Goal: Communication & Community: Answer question/provide support

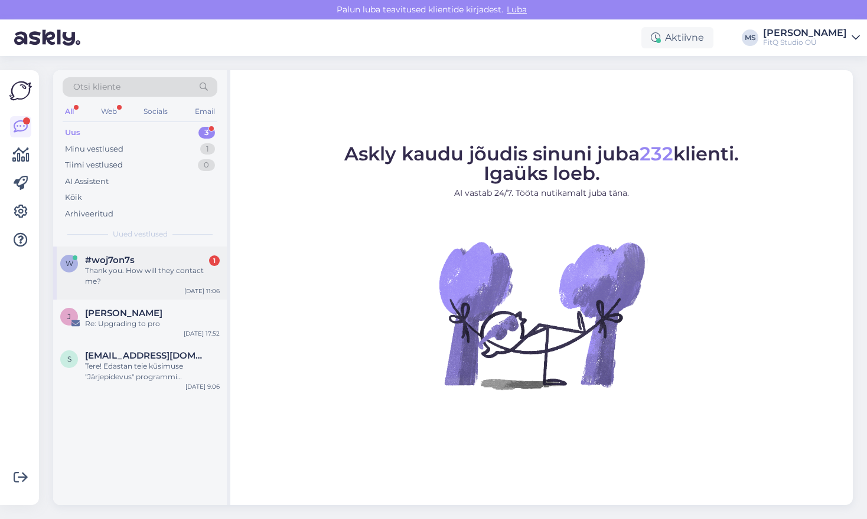
click at [139, 262] on div "#woj7on7s 1" at bounding box center [152, 260] width 135 height 11
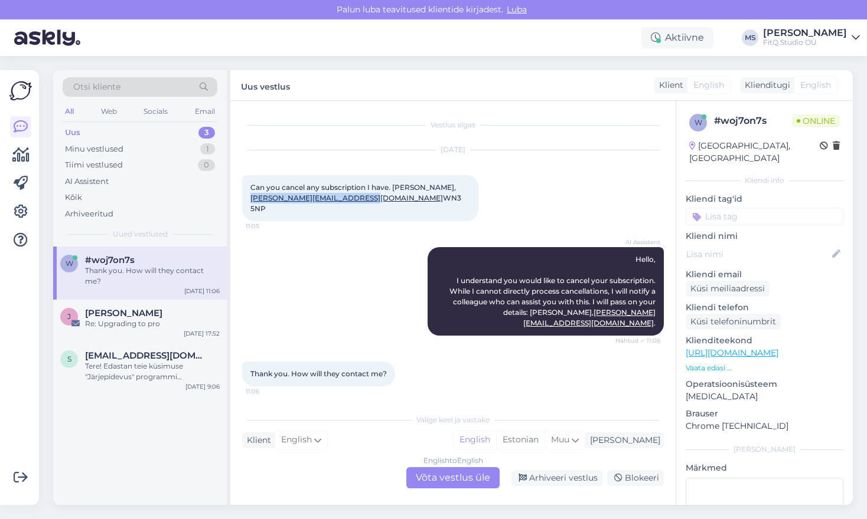
drag, startPoint x: 362, startPoint y: 198, endPoint x: 250, endPoint y: 195, distance: 112.2
click at [250, 195] on span "Can you cancel any subscription I have. [PERSON_NAME], [PERSON_NAME][EMAIL_ADDR…" at bounding box center [356, 198] width 213 height 30
copy link "[PERSON_NAME][EMAIL_ADDRESS][DOMAIN_NAME]"
click at [452, 480] on div "English to English Võta vestlus üle" at bounding box center [452, 478] width 93 height 21
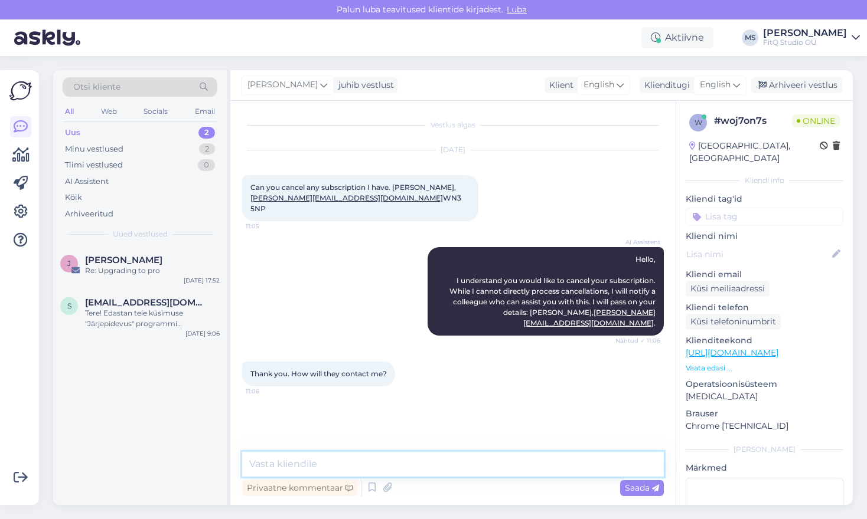
click at [312, 463] on textarea at bounding box center [452, 464] width 421 height 25
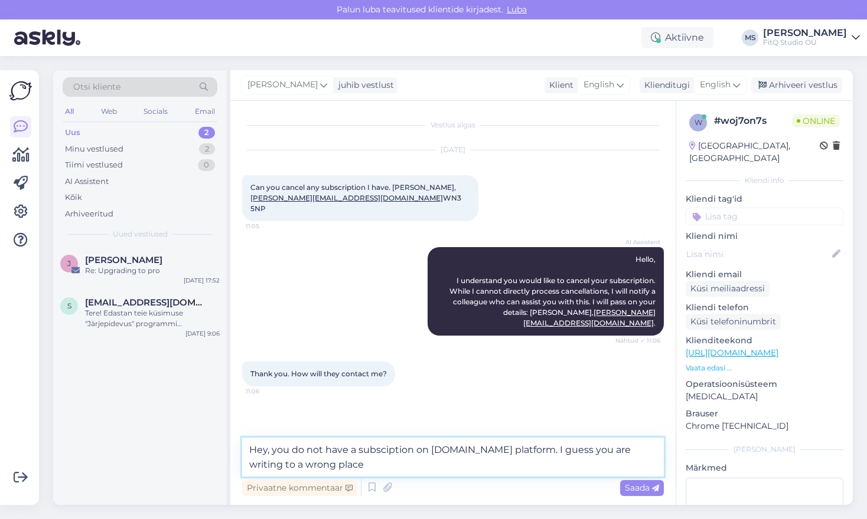
type textarea "Hey, you do not have a subsciption on [DOMAIN_NAME] platform. I guess you are w…"
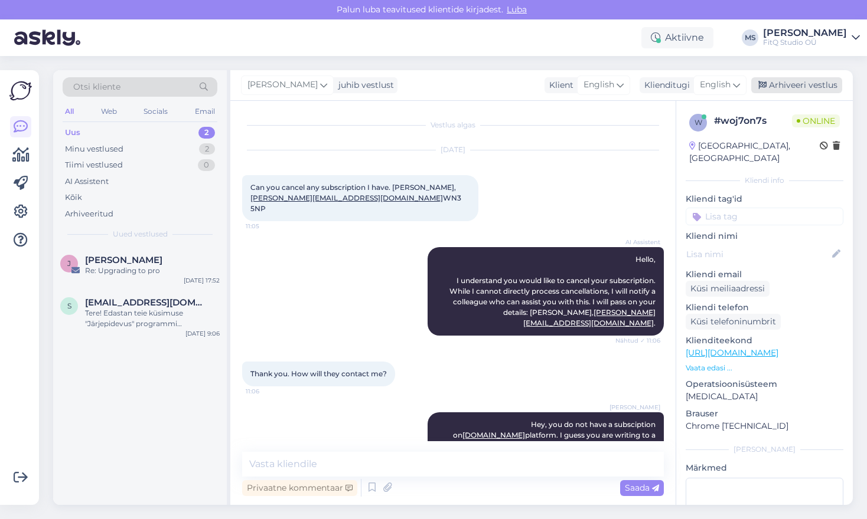
click at [806, 86] on div "Arhiveeri vestlus" at bounding box center [796, 85] width 91 height 16
